Goal: Transaction & Acquisition: Book appointment/travel/reservation

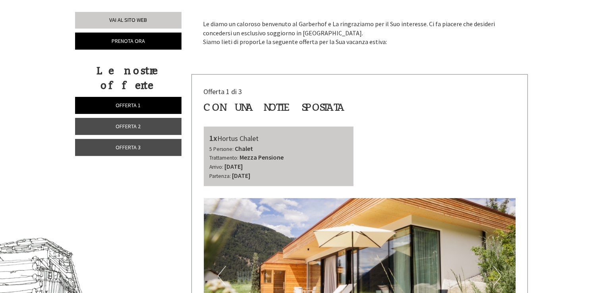
scroll to position [243, 0]
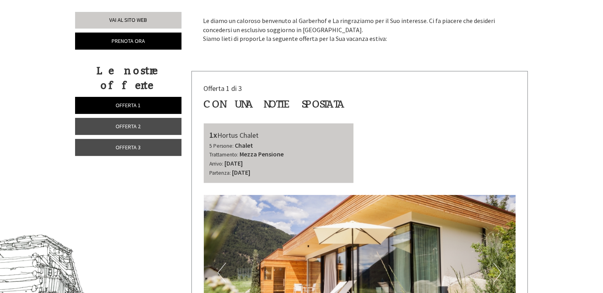
click at [155, 118] on link "Offerta 2" at bounding box center [128, 126] width 106 height 17
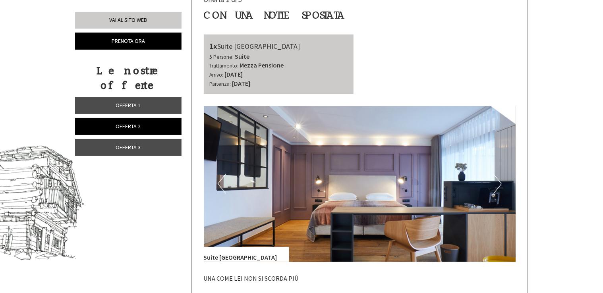
scroll to position [332, 0]
click at [495, 190] on button "Next" at bounding box center [497, 184] width 8 height 20
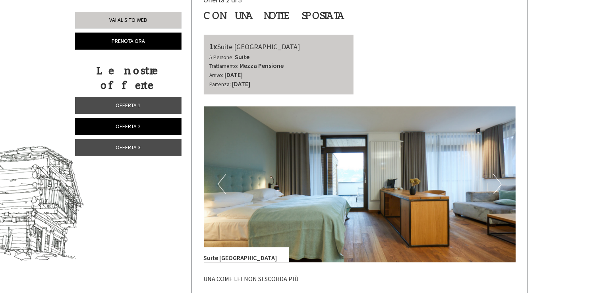
click at [499, 184] on button "Next" at bounding box center [497, 184] width 8 height 20
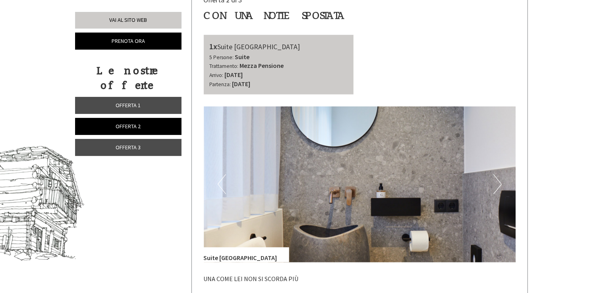
click at [502, 185] on img at bounding box center [360, 184] width 312 height 156
click at [497, 186] on button "Next" at bounding box center [497, 184] width 8 height 20
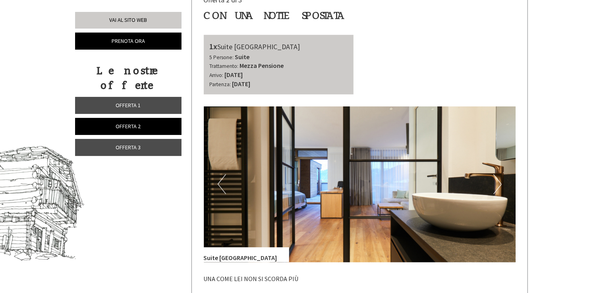
click at [499, 188] on button "Next" at bounding box center [497, 184] width 8 height 20
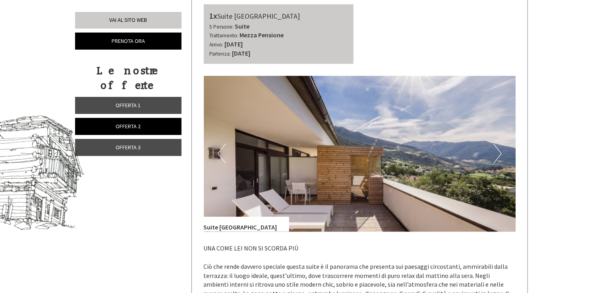
scroll to position [363, 0]
click at [498, 159] on button "Next" at bounding box center [497, 153] width 8 height 20
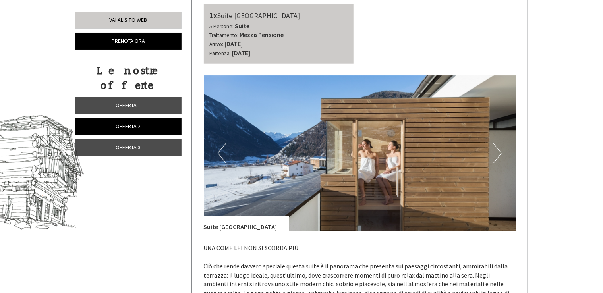
click at [497, 153] on button "Next" at bounding box center [497, 153] width 8 height 20
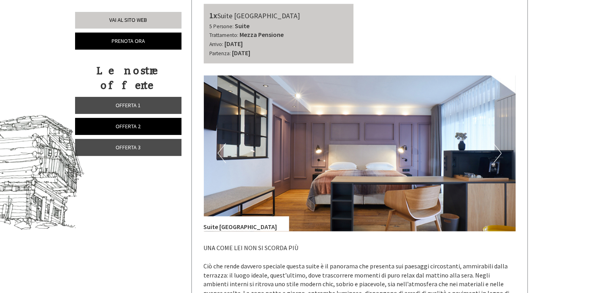
click at [494, 155] on button "Next" at bounding box center [497, 153] width 8 height 20
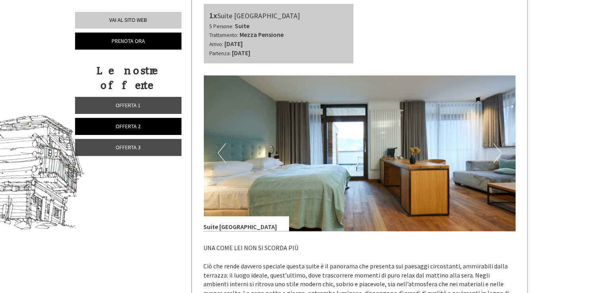
click at [494, 154] on button "Next" at bounding box center [497, 153] width 8 height 20
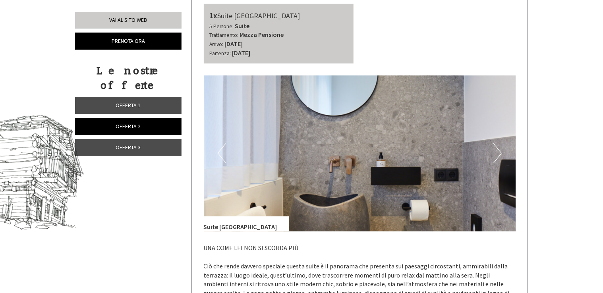
click at [500, 160] on button "Next" at bounding box center [497, 153] width 8 height 20
